Goal: Task Accomplishment & Management: Use online tool/utility

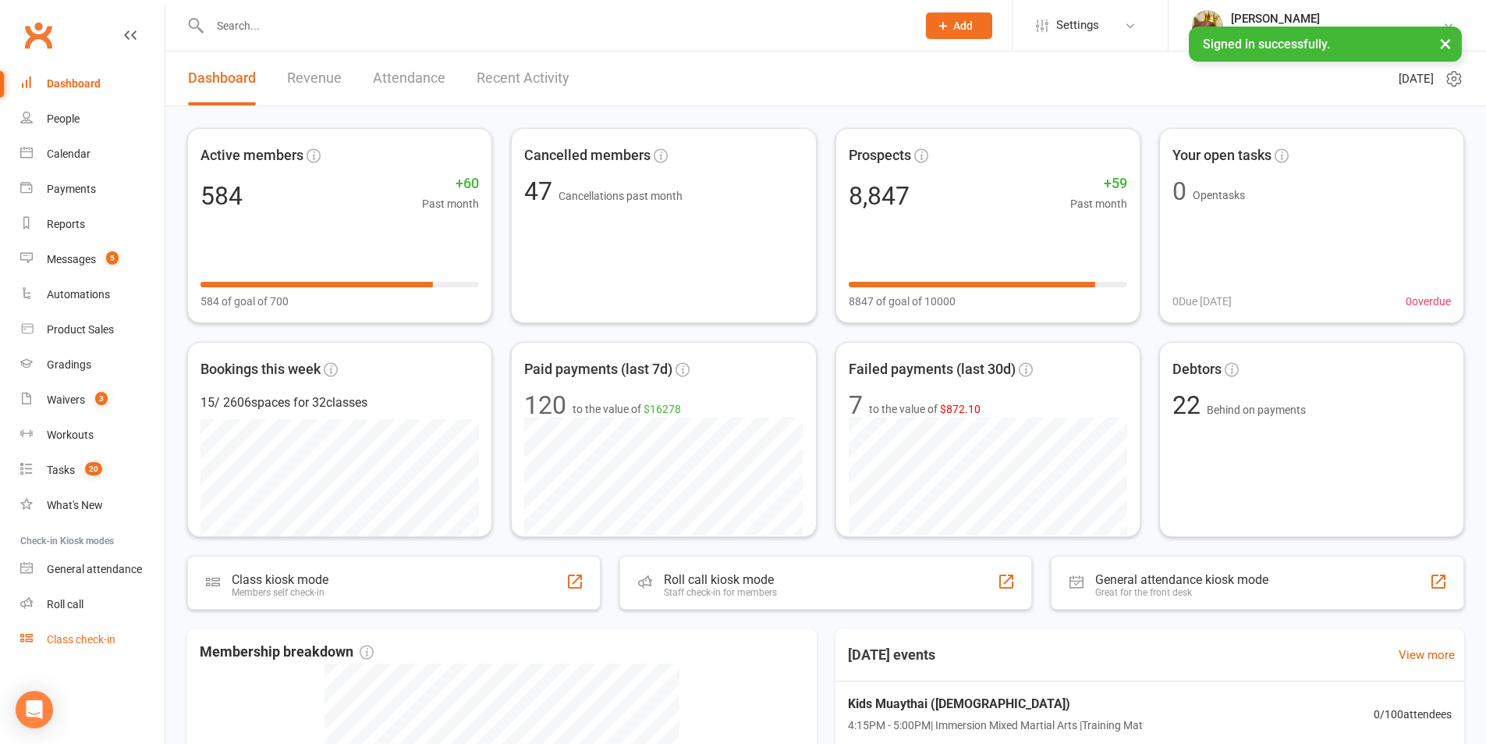
click at [102, 656] on link "Class check-in" at bounding box center [92, 639] width 144 height 35
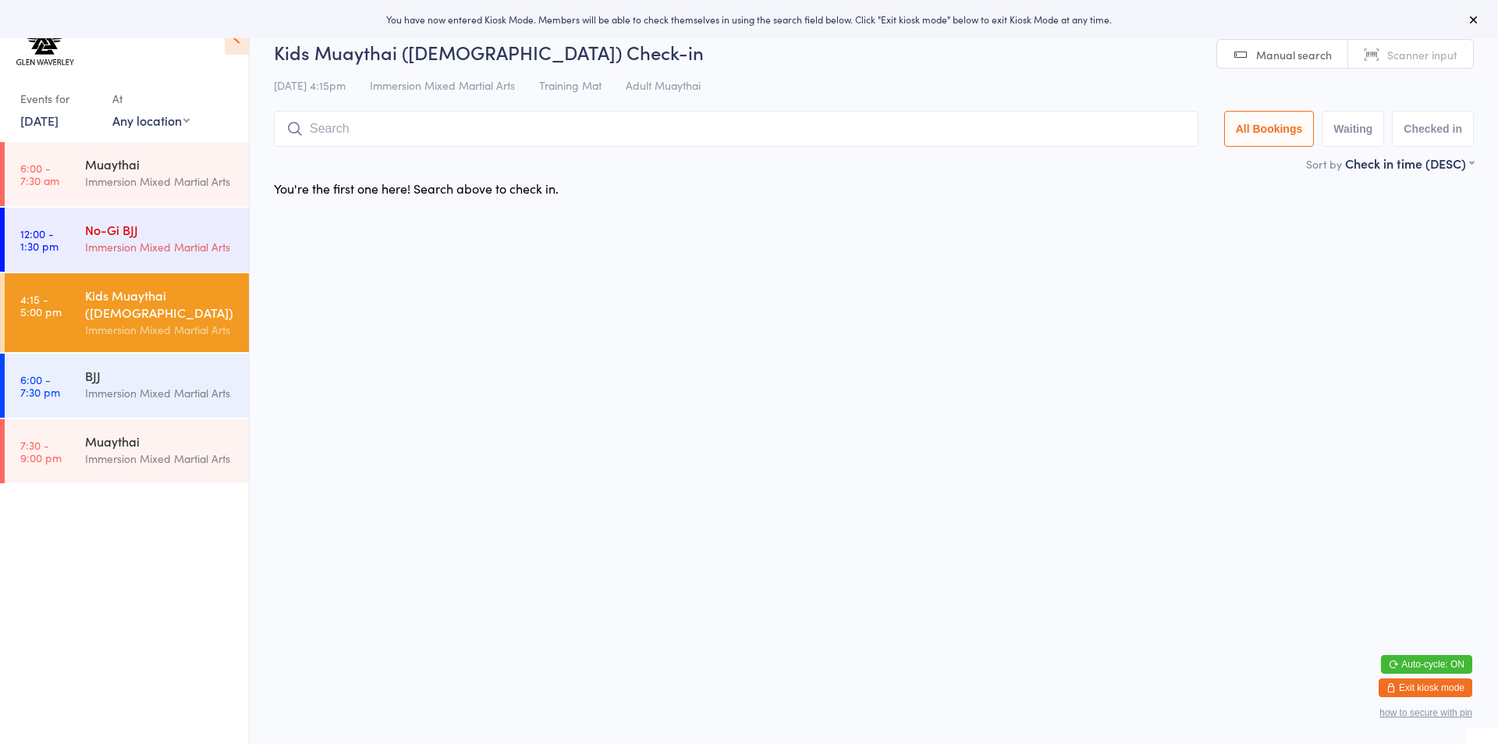
click at [154, 241] on div "Immersion Mixed Martial Arts" at bounding box center [160, 247] width 151 height 18
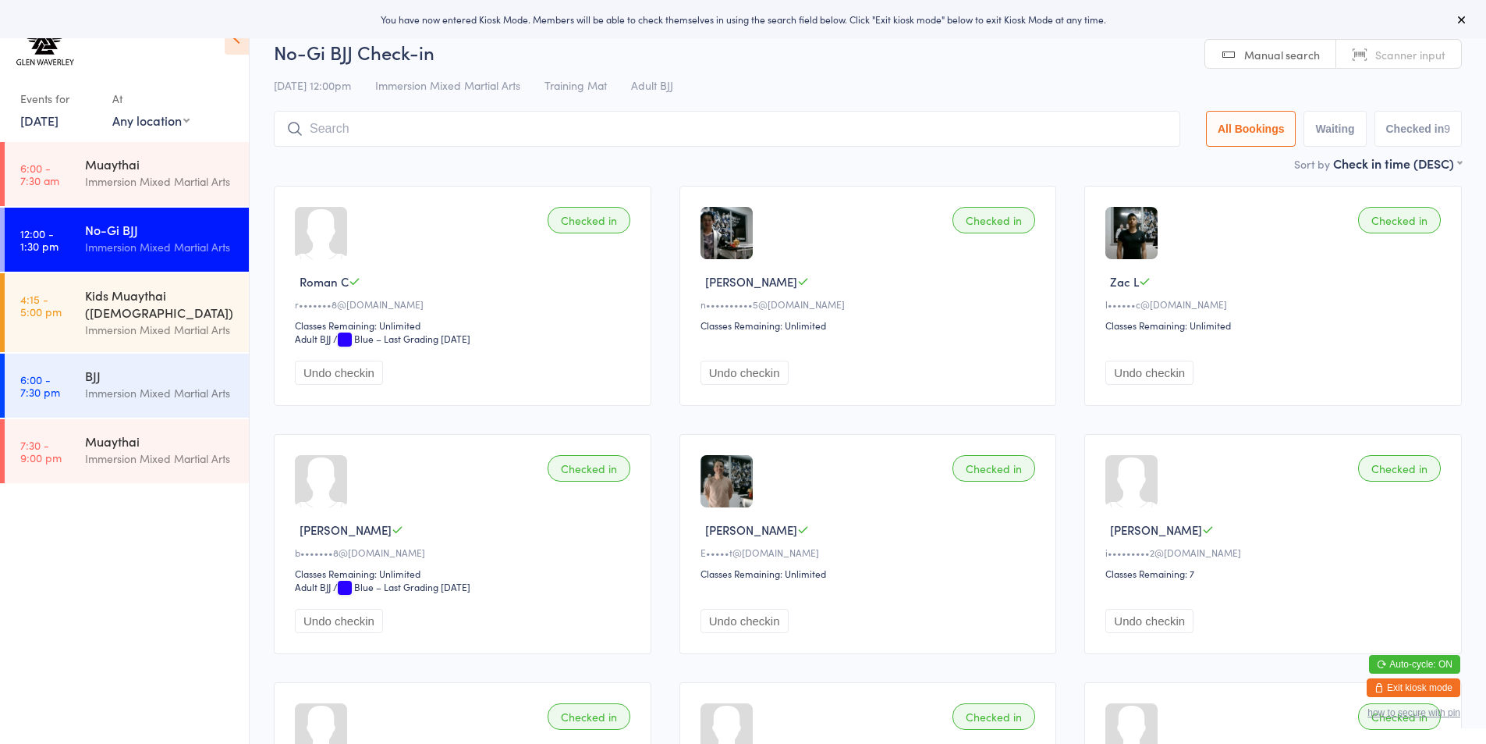
paste input "[PERSON_NAME]"
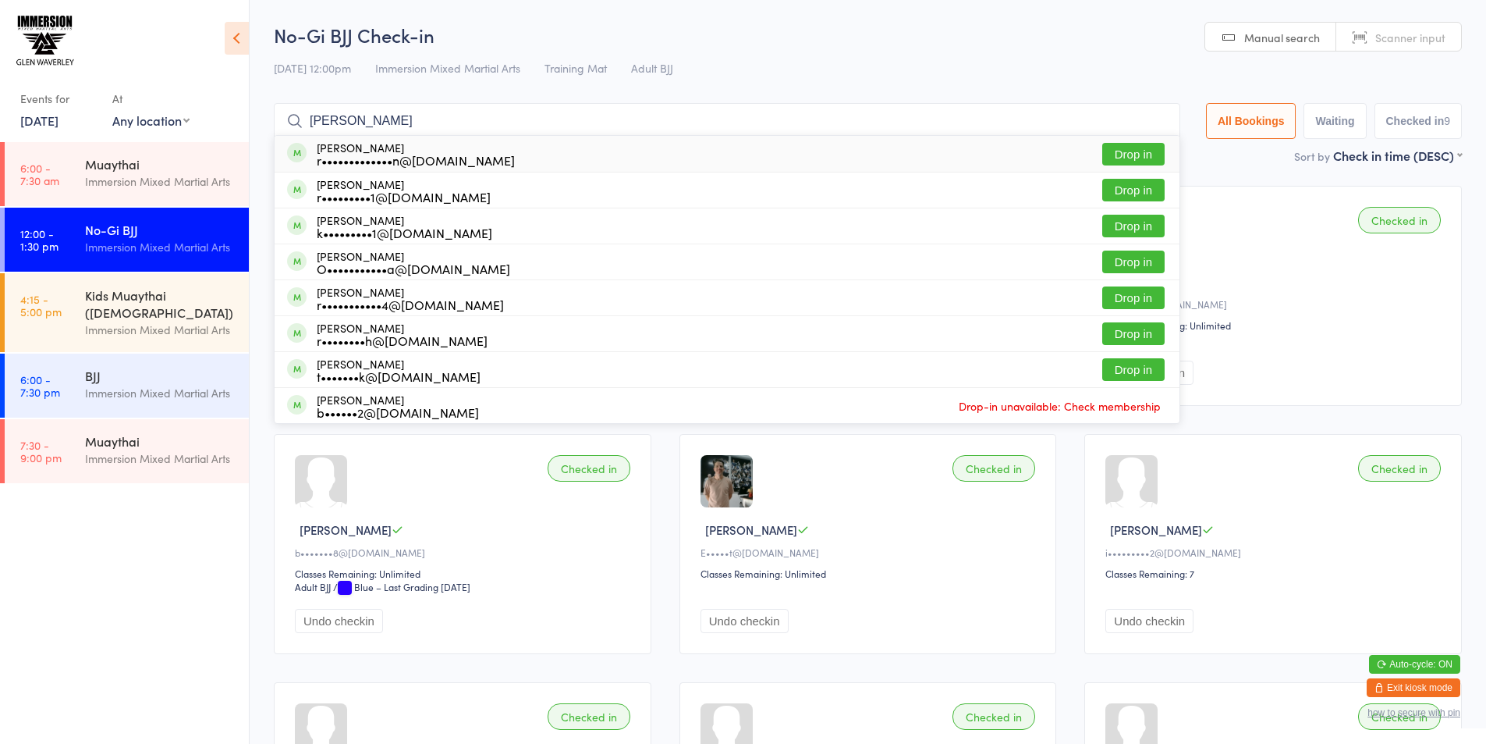
type input "[PERSON_NAME]"
drag, startPoint x: 1120, startPoint y: 148, endPoint x: 1081, endPoint y: 154, distance: 39.4
click at [1120, 147] on button "Drop in" at bounding box center [1133, 154] width 62 height 23
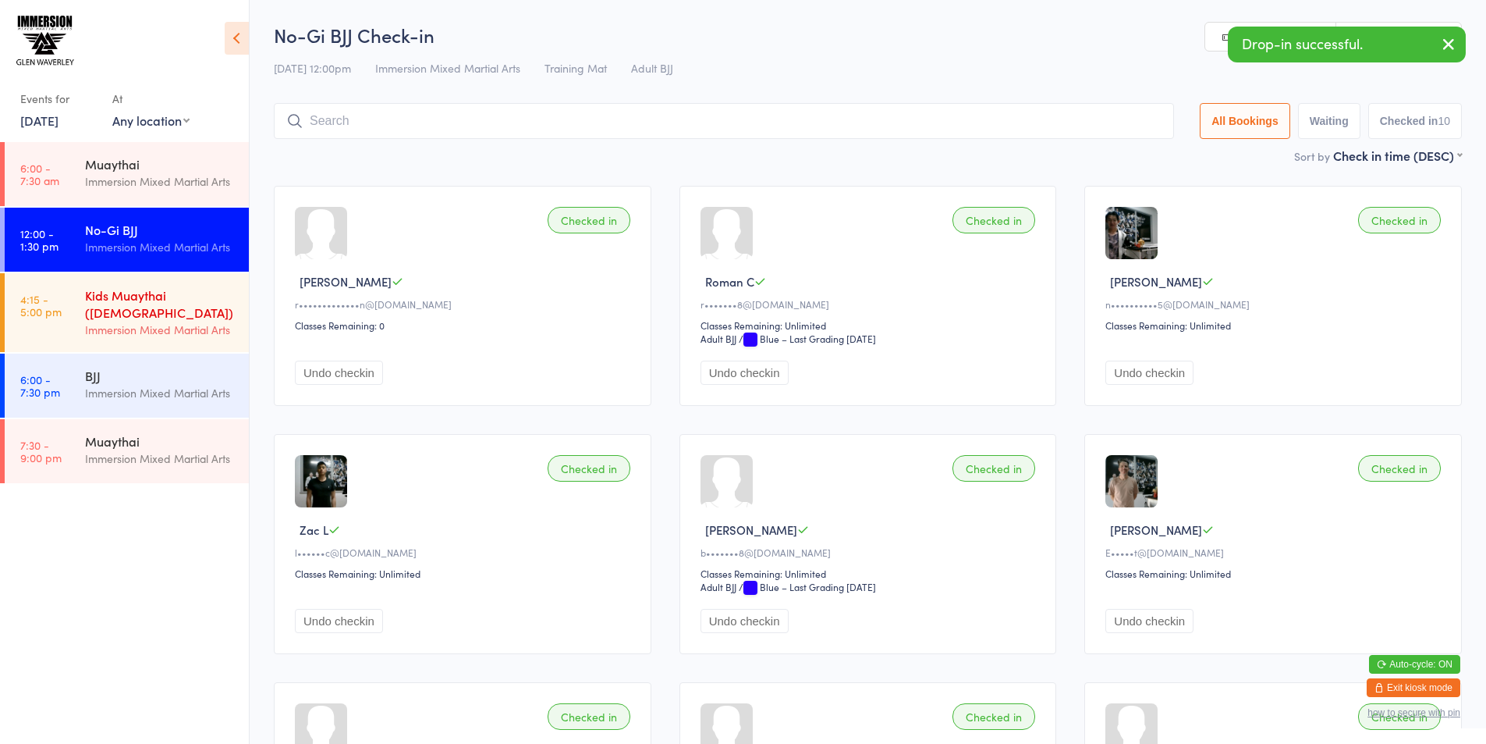
click at [130, 321] on div "Immersion Mixed Martial Arts" at bounding box center [160, 330] width 151 height 18
